Goal: Communication & Community: Answer question/provide support

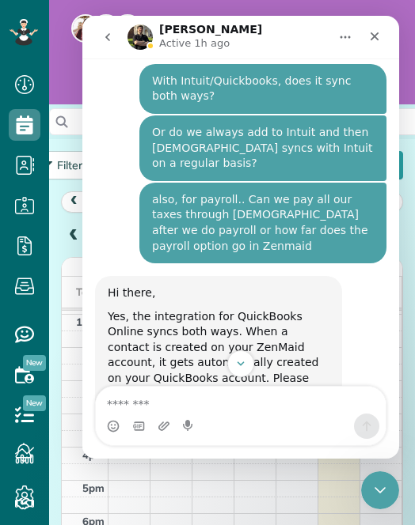
scroll to position [1648, 0]
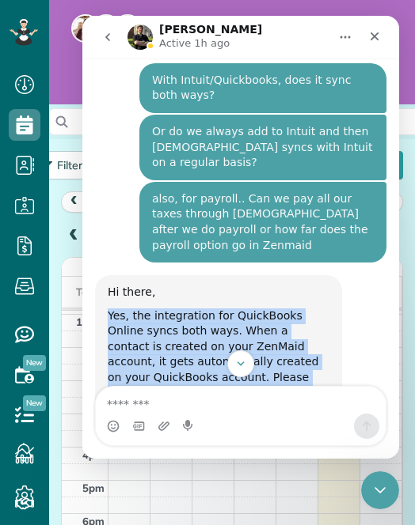
drag, startPoint x: 177, startPoint y: 278, endPoint x: 108, endPoint y: 149, distance: 146.6
click at [108, 285] on div "Hi there, Yes, the integration for QuickBooks Online syncs both ways. When a co…" at bounding box center [219, 494] width 222 height 419
copy div "Yes, the integration for QuickBooks Online syncs both ways. When a contact is c…"
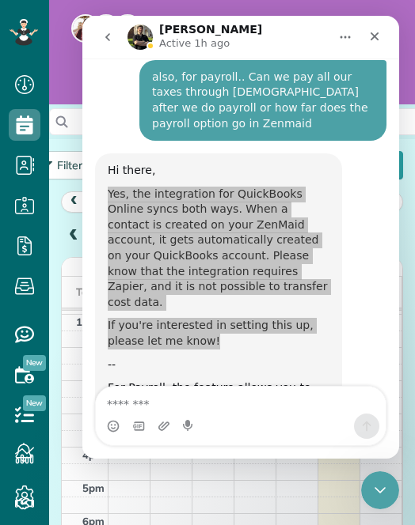
scroll to position [1771, 0]
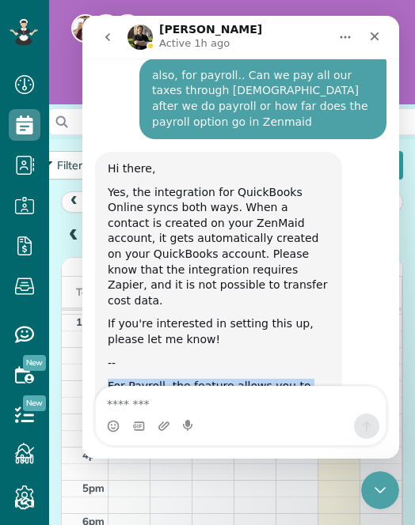
drag, startPoint x: 106, startPoint y: 204, endPoint x: 314, endPoint y: 287, distance: 224.1
click at [314, 287] on div "Hi there, Yes, the integration for QuickBooks Online syncs both ways. When a co…" at bounding box center [218, 371] width 247 height 438
copy div "For Payroll, the feature allows you to calculate your cleaners’ pay rates, bonu…"
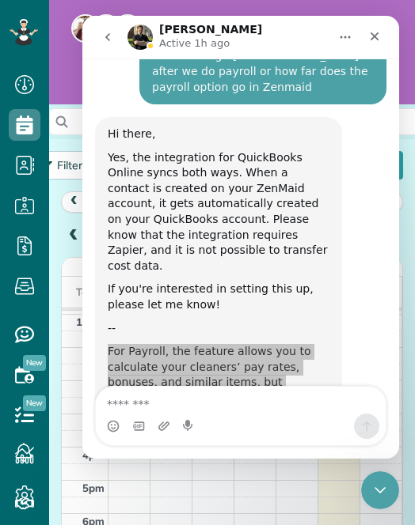
scroll to position [1806, 0]
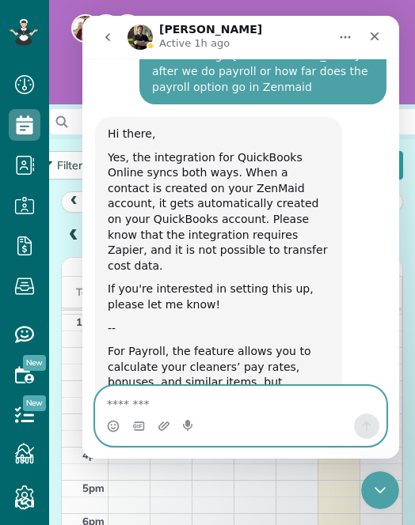
click at [180, 400] on textarea "Message…" at bounding box center [241, 400] width 290 height 27
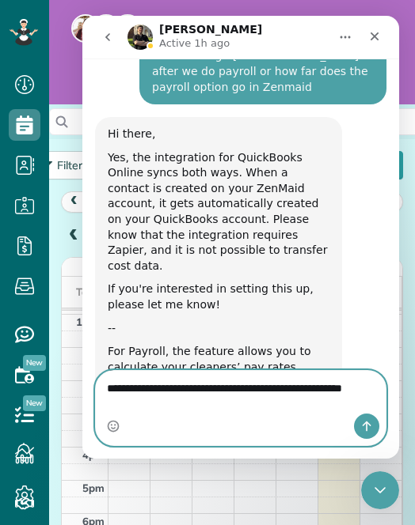
scroll to position [1822, 0]
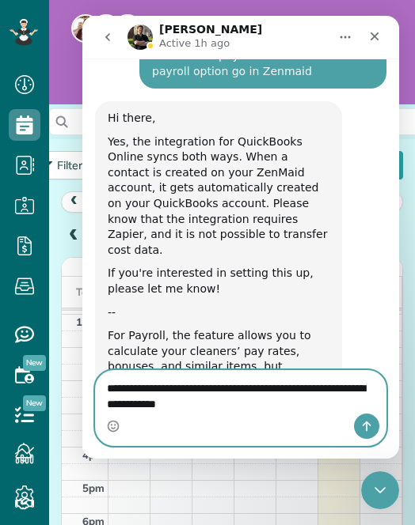
type textarea "**********"
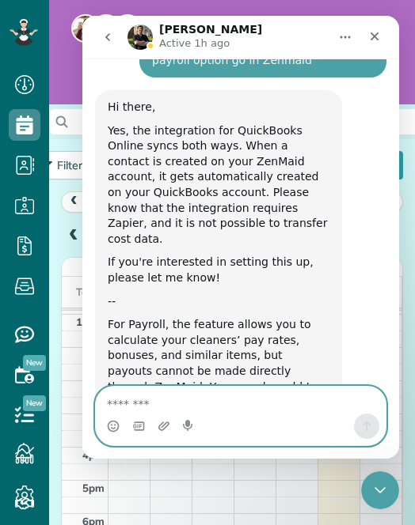
scroll to position [1868, 0]
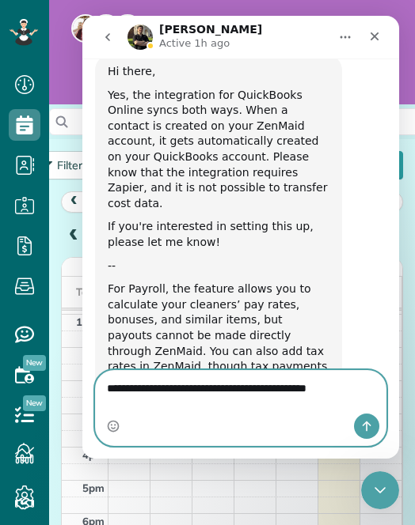
type textarea "**********"
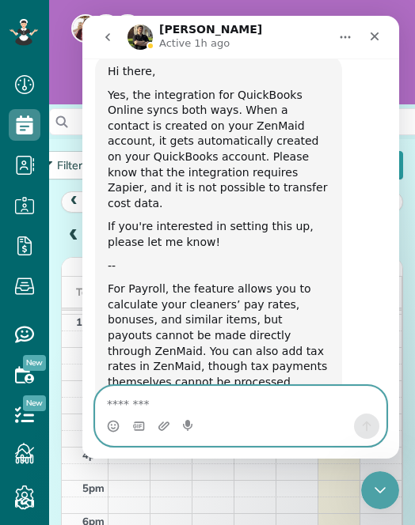
scroll to position [1920, 0]
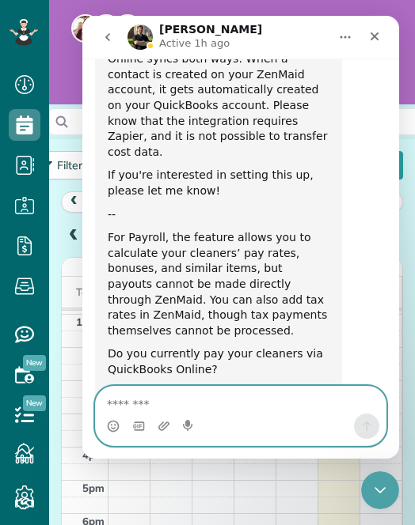
click at [144, 403] on textarea "Message…" at bounding box center [241, 400] width 290 height 27
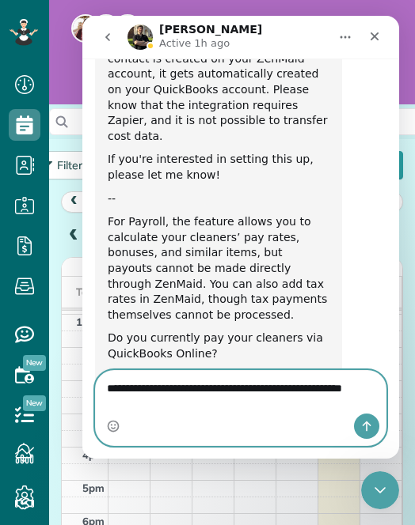
type textarea "**********"
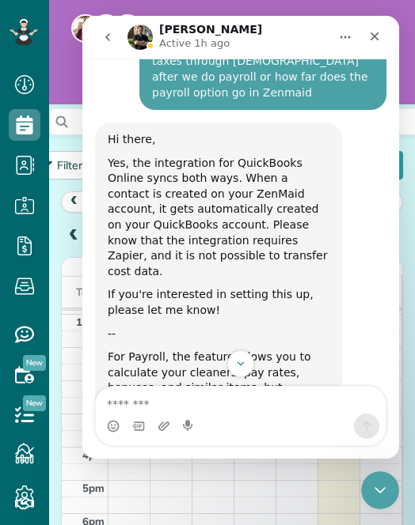
scroll to position [1971, 0]
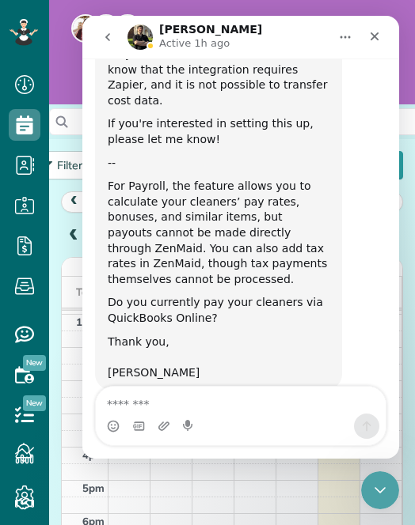
click at [111, 33] on icon "go back" at bounding box center [107, 37] width 13 height 13
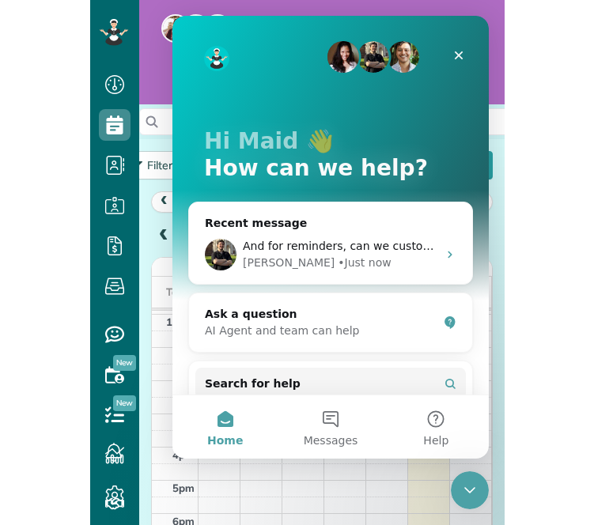
scroll to position [0, 0]
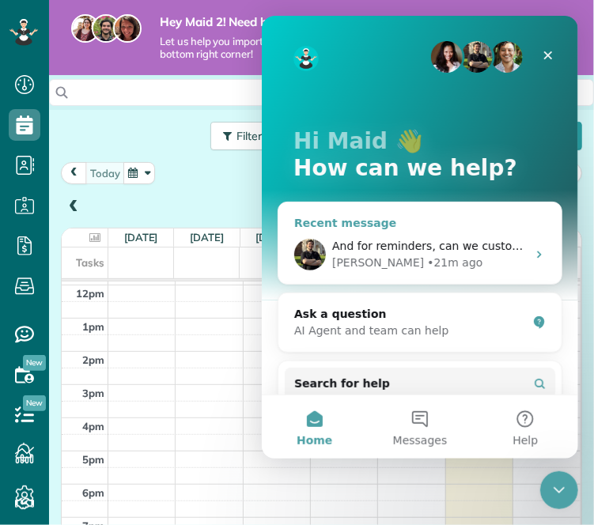
click at [414, 212] on div "Recent message And for reminders, can we customize what the auto text says? [PE…" at bounding box center [419, 242] width 285 height 83
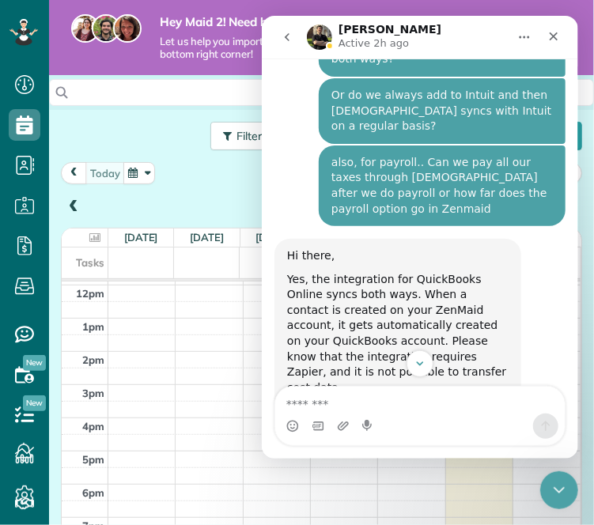
scroll to position [1681, 0]
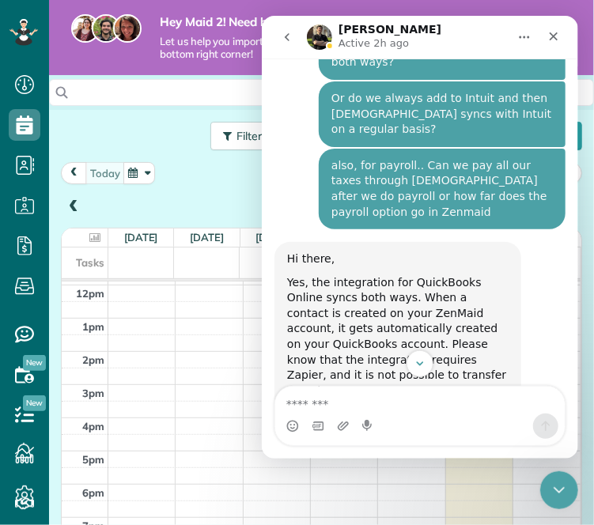
click at [355, 275] on div "Yes, the integration for QuickBooks Online syncs both ways. When a contact is c…" at bounding box center [397, 337] width 222 height 124
drag, startPoint x: 358, startPoint y: 189, endPoint x: 325, endPoint y: 184, distance: 33.7
click at [325, 275] on div "Yes, the integration for QuickBooks Online syncs both ways. When a contact is c…" at bounding box center [397, 337] width 222 height 124
